Goal: Task Accomplishment & Management: Use online tool/utility

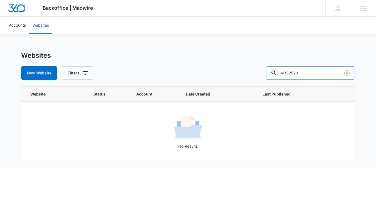
click at [322, 74] on input "M332523" at bounding box center [310, 72] width 89 height 13
paste input "7260"
type input "M337260"
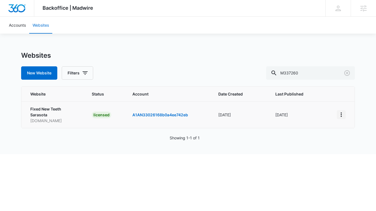
click at [341, 114] on icon "View More" at bounding box center [341, 115] width 1 height 4
click at [316, 139] on link "Edit Website" at bounding box center [310, 138] width 23 height 5
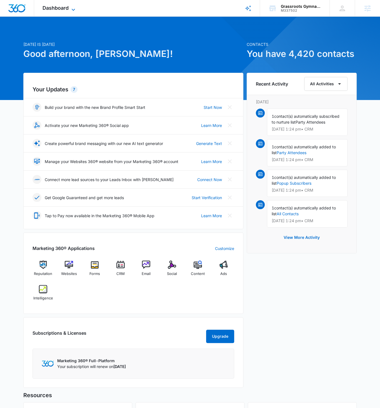
click at [64, 6] on span "Dashboard" at bounding box center [56, 8] width 26 height 6
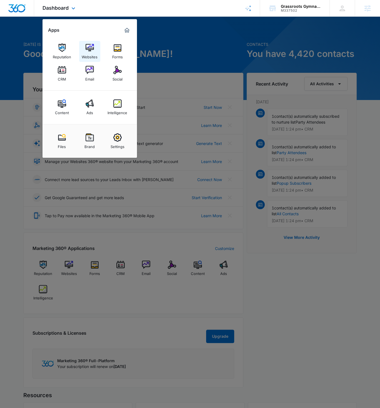
click at [92, 55] on div "Websites" at bounding box center [90, 55] width 16 height 7
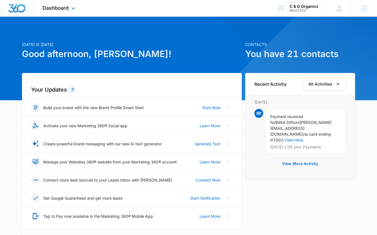
click at [62, 1] on div "Dashboard Apps Reputation Websites Forms CRM Email Social Shop Content Ads Inte…" at bounding box center [59, 8] width 51 height 16
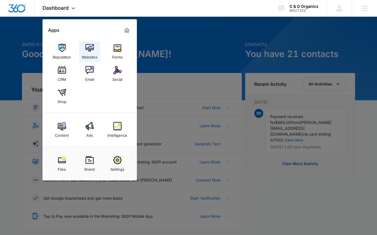
click at [87, 46] on img at bounding box center [90, 48] width 8 height 8
